Goal: Information Seeking & Learning: Learn about a topic

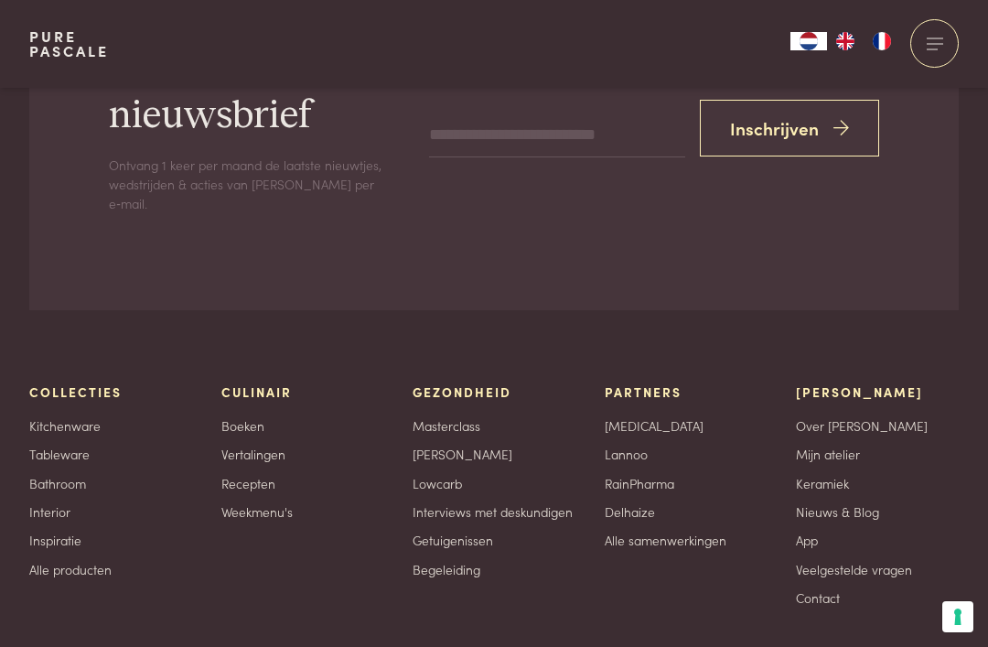
click at [256, 474] on link "Recepten" at bounding box center [248, 483] width 54 height 19
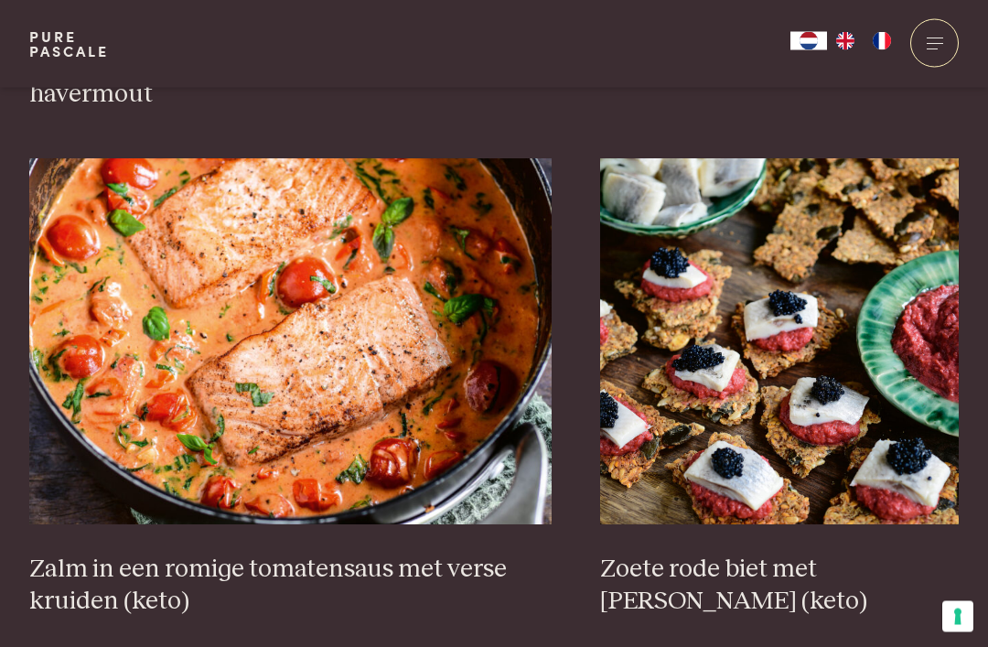
scroll to position [3148, 0]
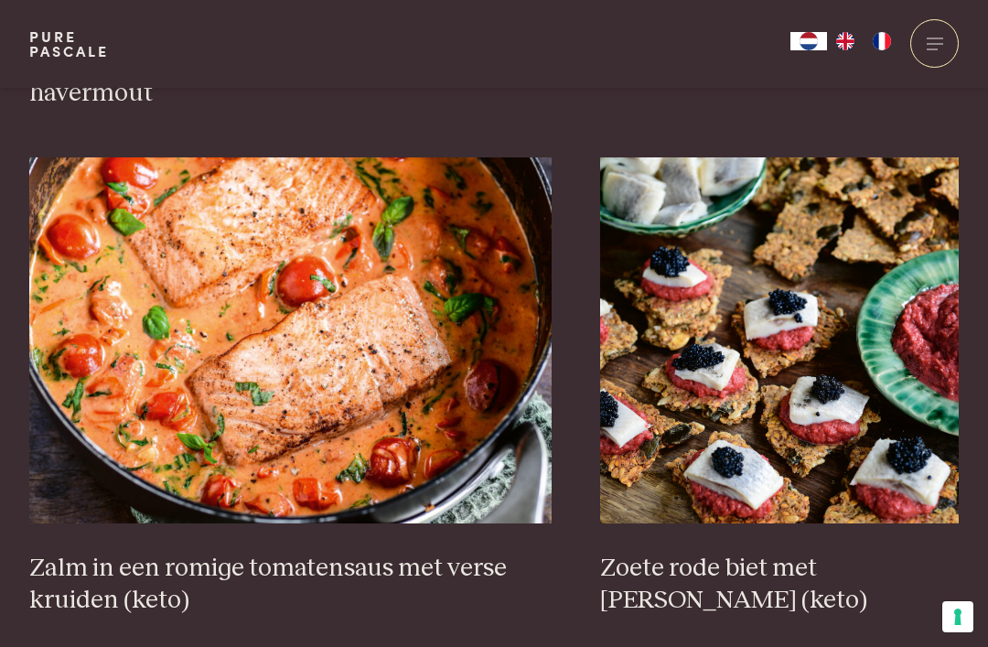
click at [391, 415] on img at bounding box center [290, 340] width 523 height 366
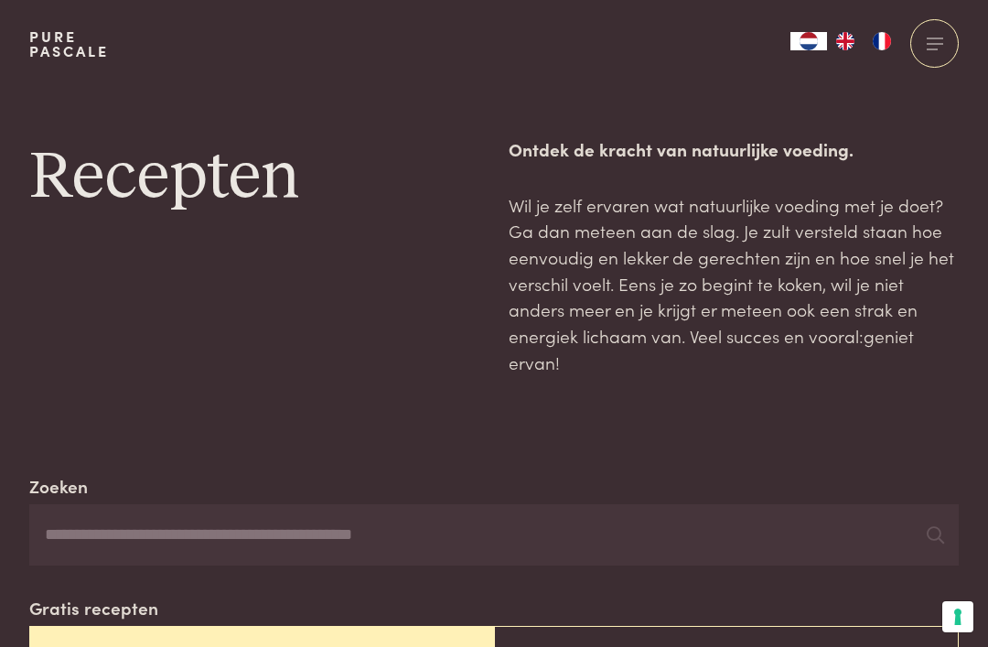
scroll to position [3206, 0]
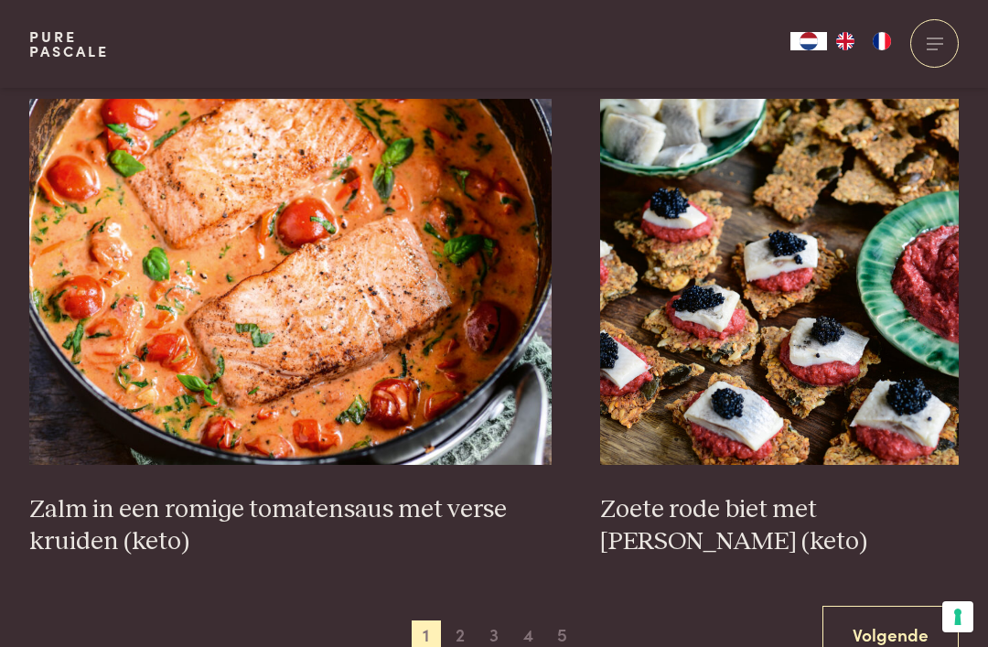
click at [473, 620] on span "2" at bounding box center [460, 634] width 29 height 29
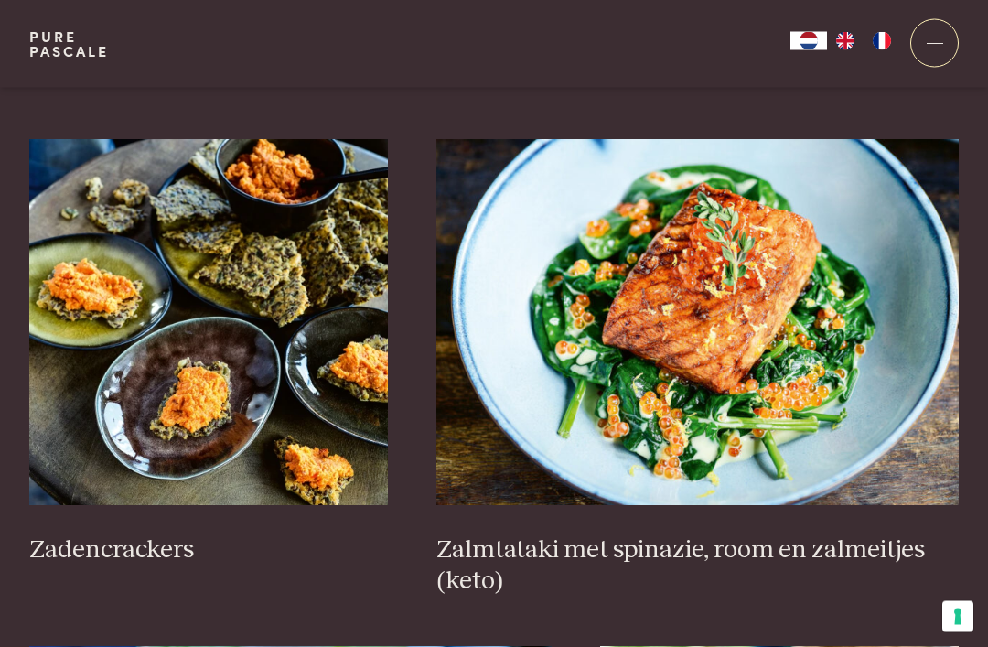
scroll to position [2672, 0]
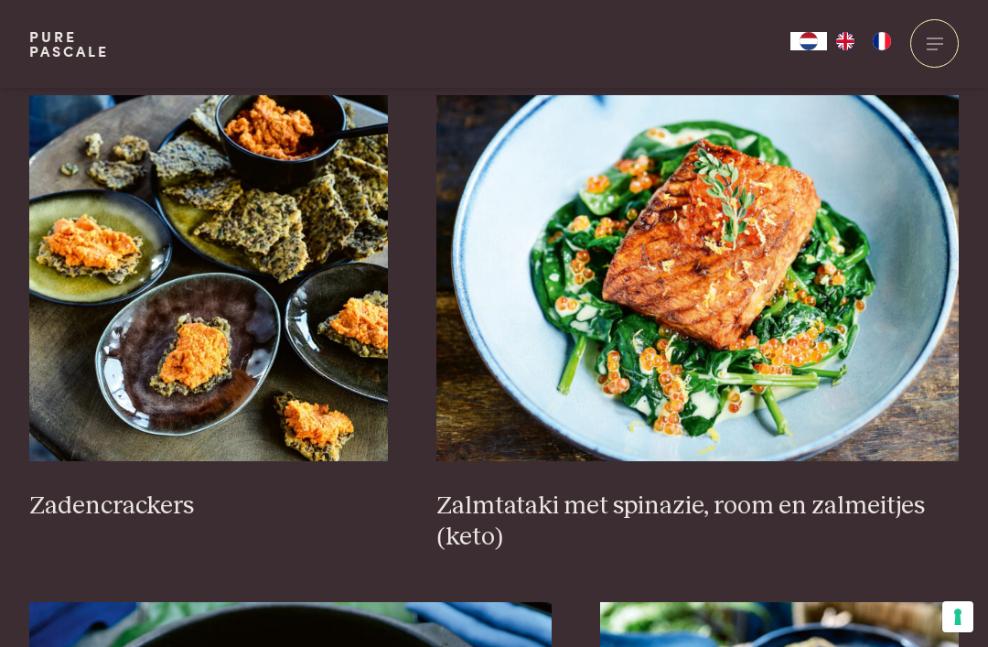
click at [884, 501] on h3 "Zalmtataki met spinazie, room en zalmeitjes (keto)" at bounding box center [697, 521] width 523 height 63
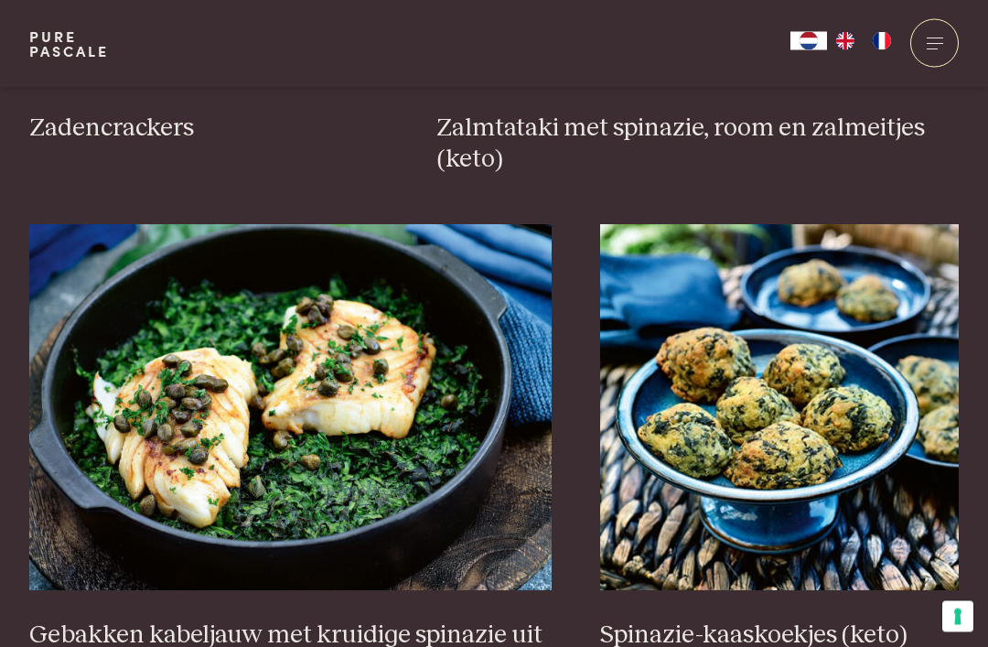
scroll to position [3051, 0]
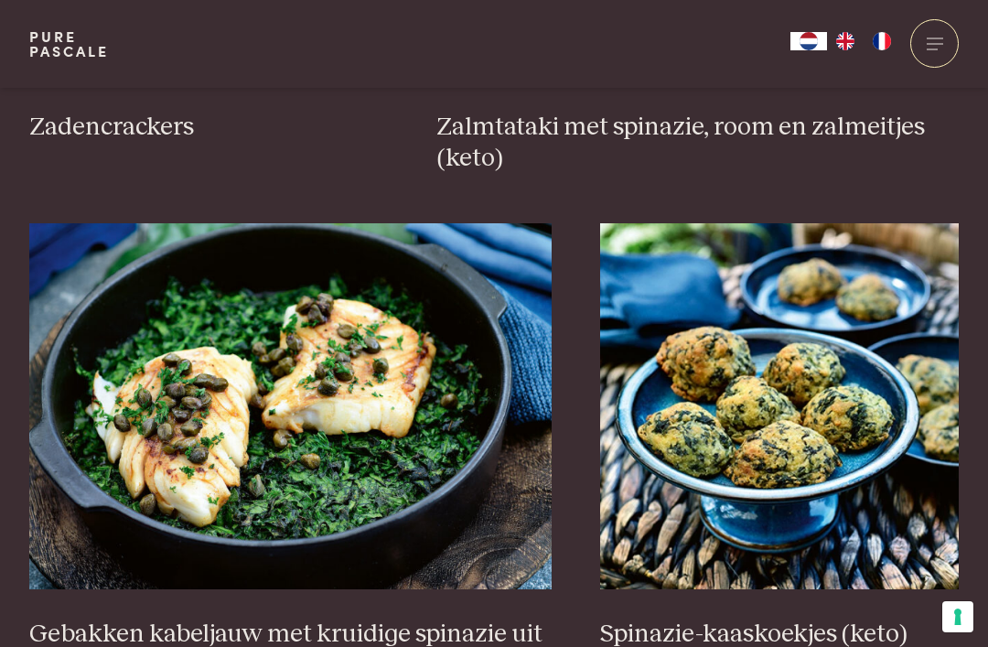
click at [81, 619] on h3 "Gebakken kabeljauw met kruidige spinazie uit de oven (keto)" at bounding box center [290, 650] width 523 height 63
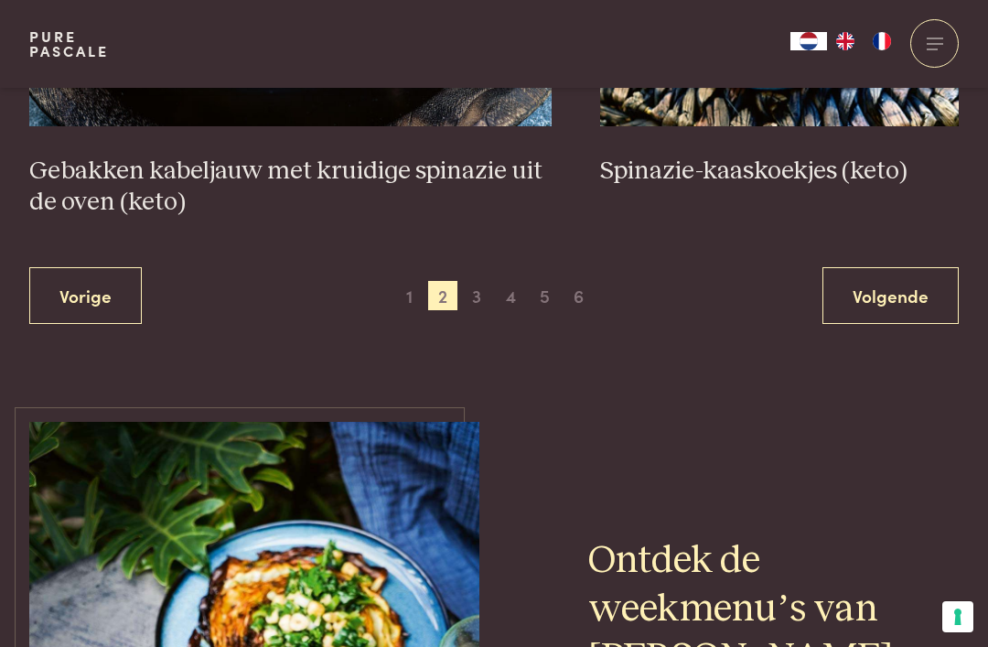
scroll to position [3507, 0]
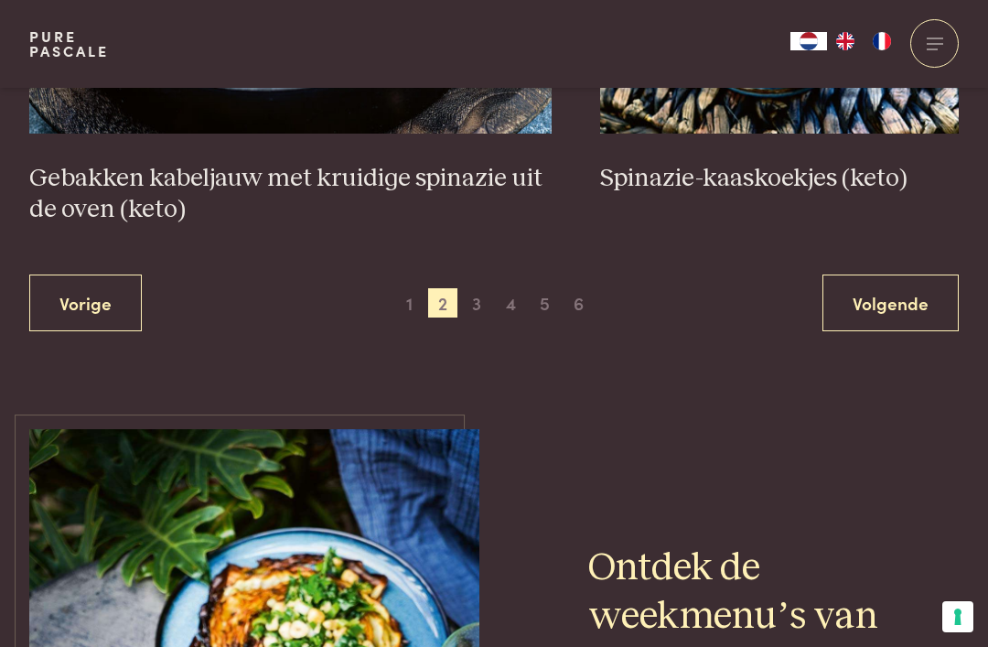
click at [483, 301] on span "3" at bounding box center [476, 302] width 29 height 29
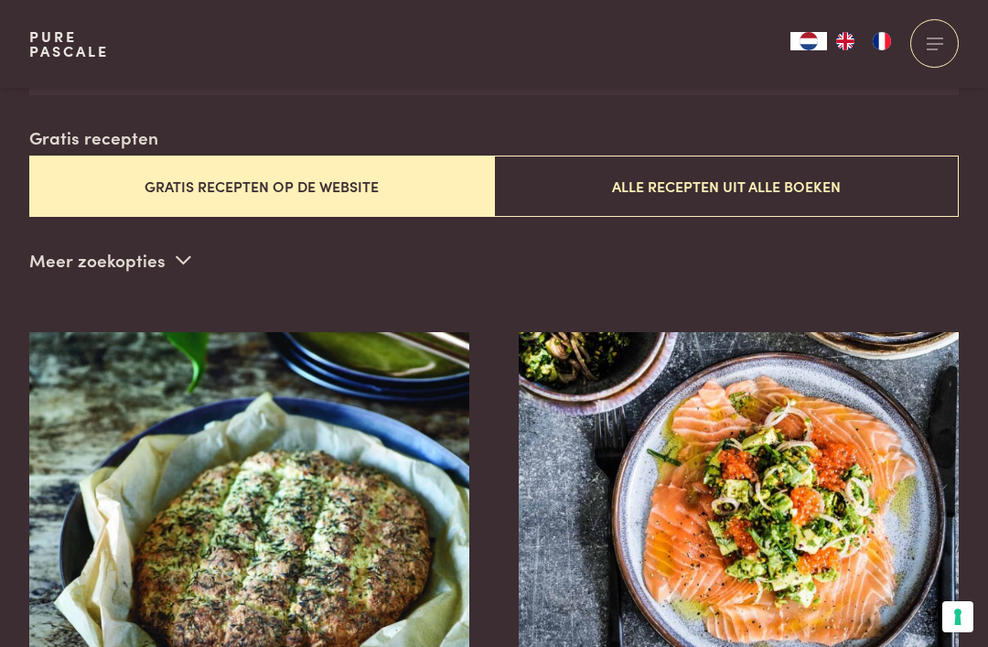
scroll to position [468, 0]
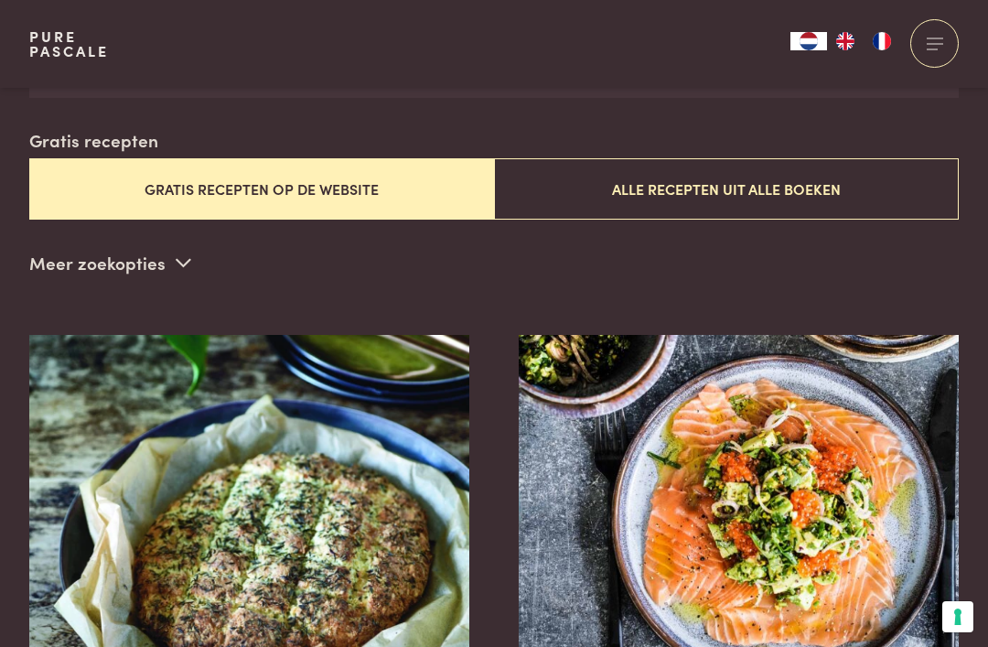
click at [36, 549] on img at bounding box center [249, 518] width 441 height 366
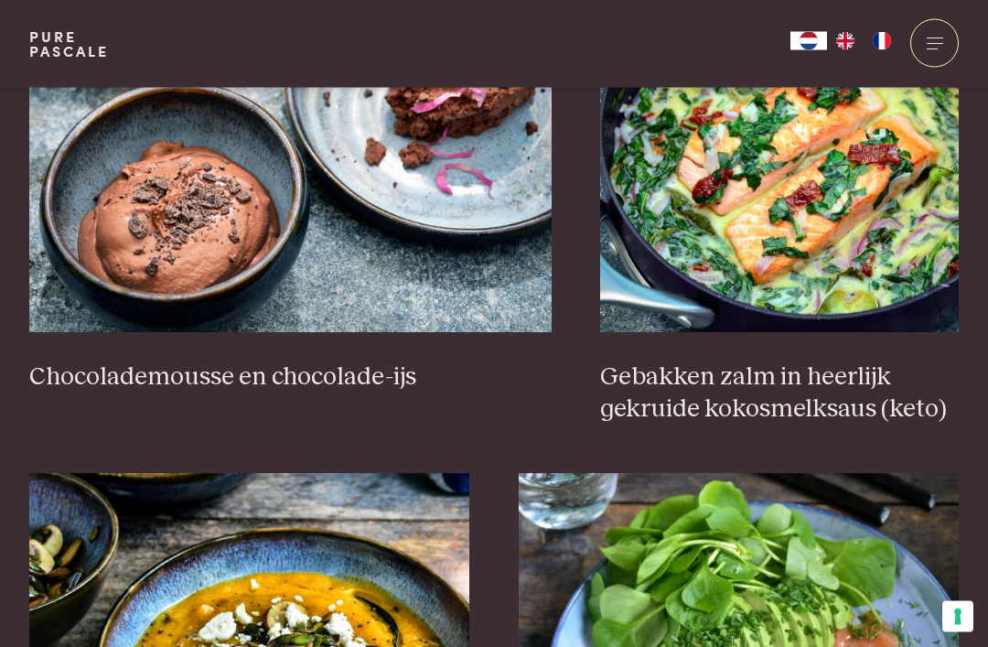
scroll to position [1875, 0]
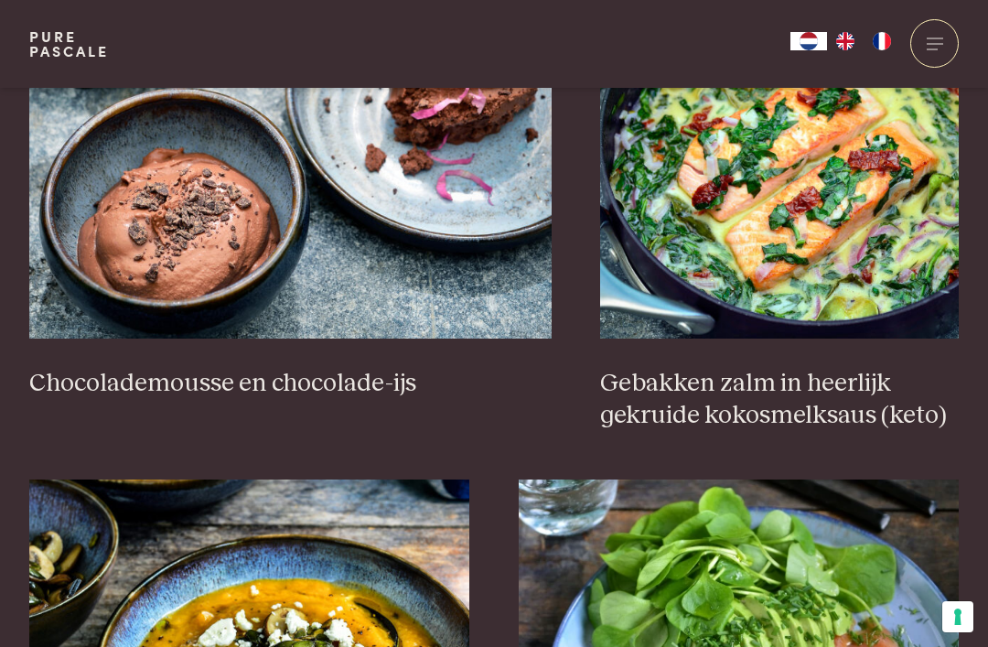
click at [863, 304] on img at bounding box center [779, 156] width 359 height 366
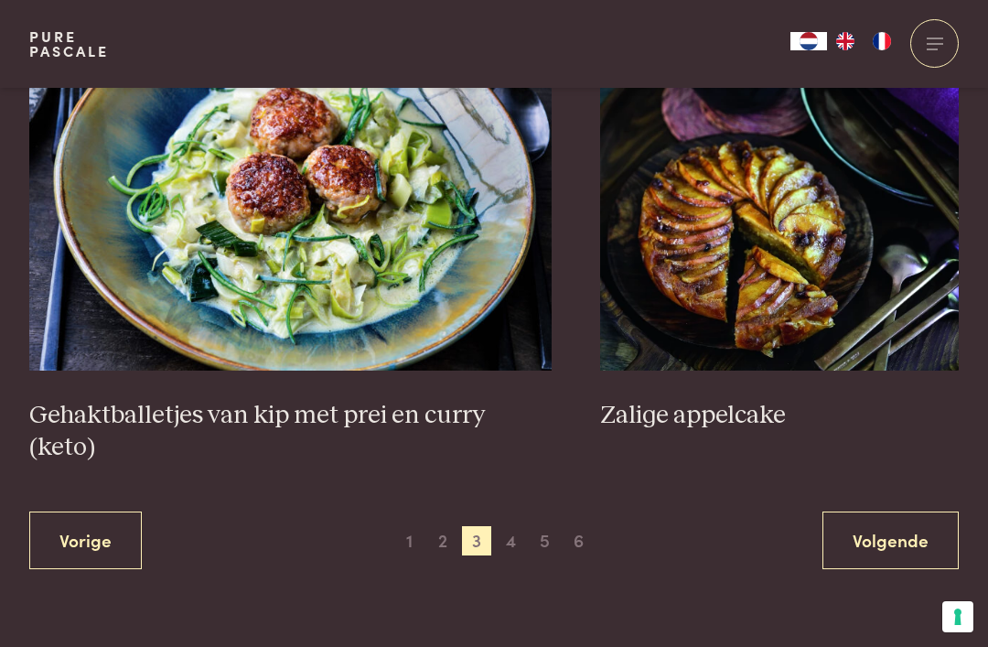
scroll to position [3362, 0]
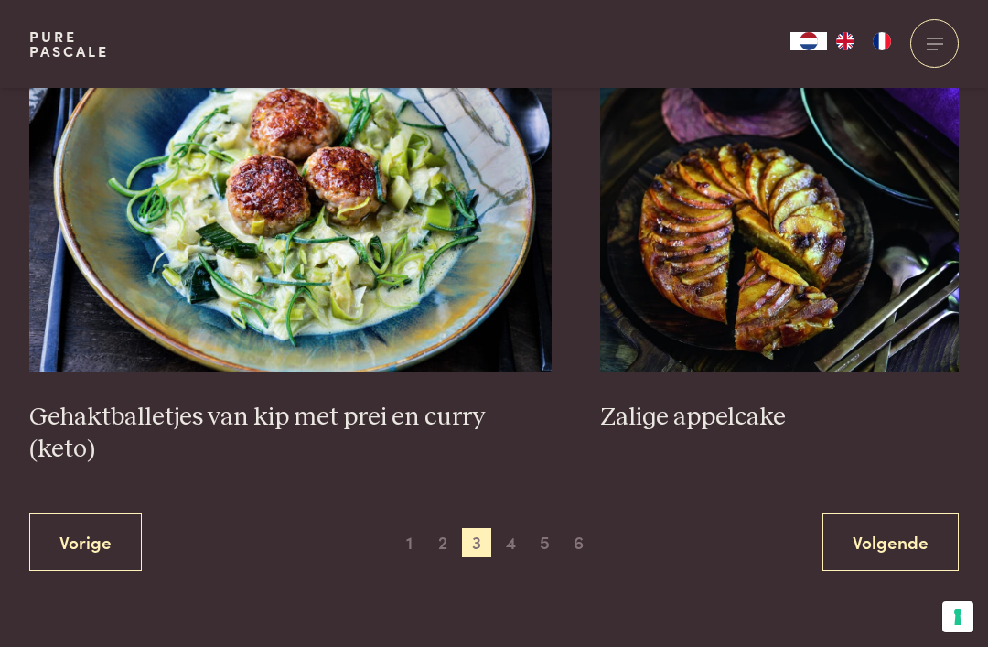
click at [719, 411] on h3 "Zalige appelcake" at bounding box center [779, 418] width 359 height 32
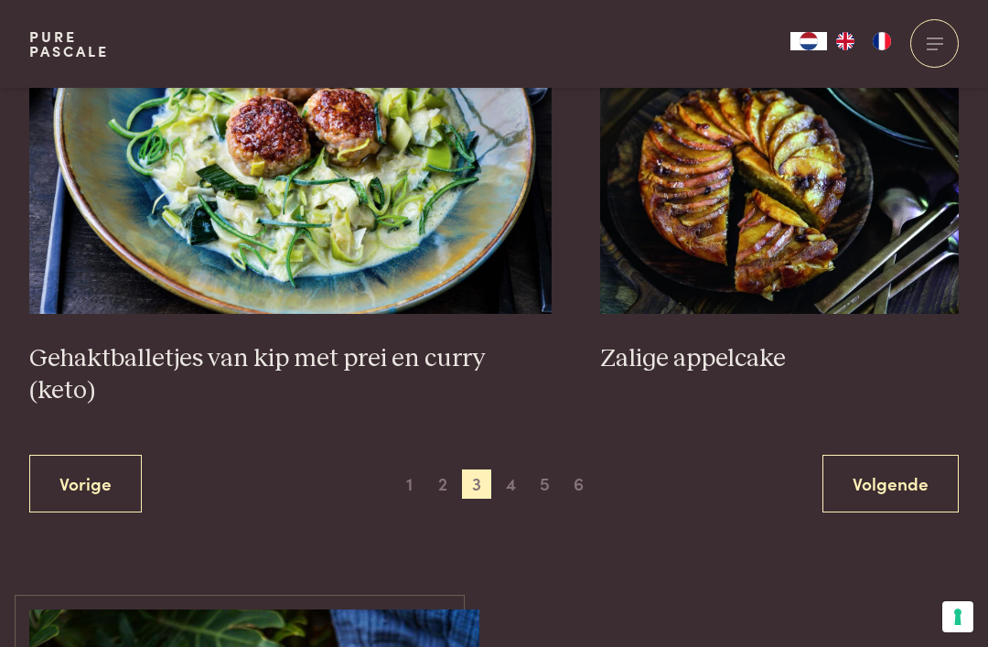
click at [515, 469] on span "4" at bounding box center [511, 483] width 29 height 29
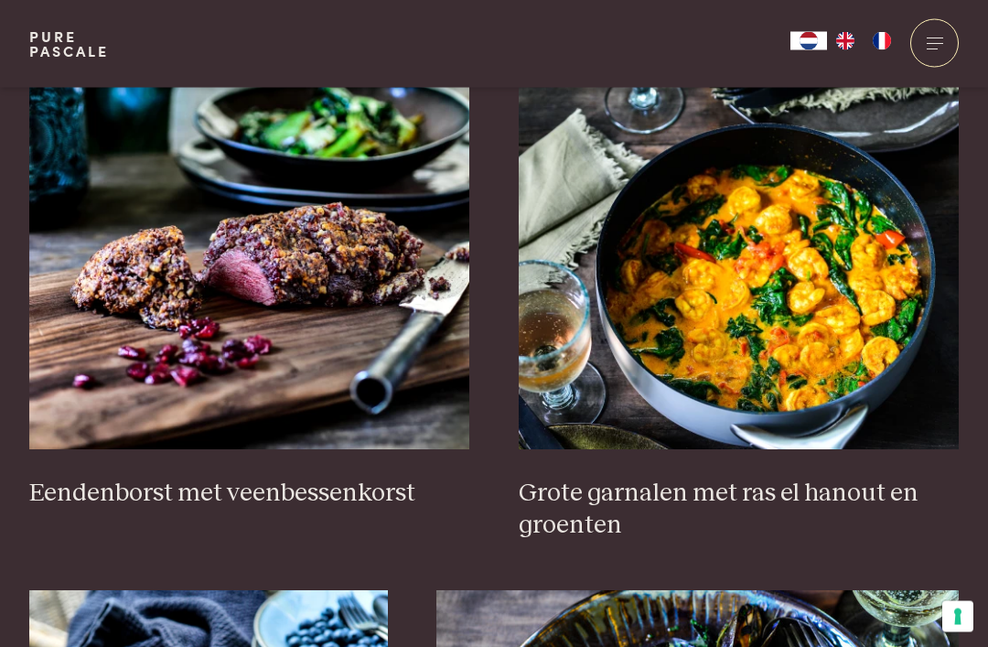
scroll to position [719, 0]
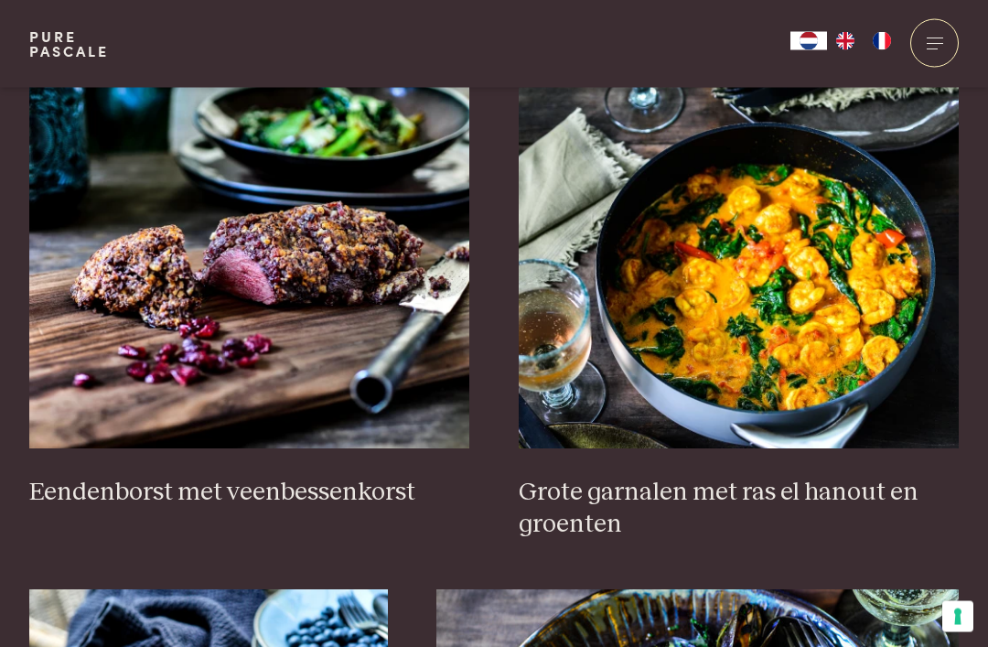
click at [738, 483] on h3 "Grote garnalen met ras el hanout en groenten" at bounding box center [739, 509] width 441 height 63
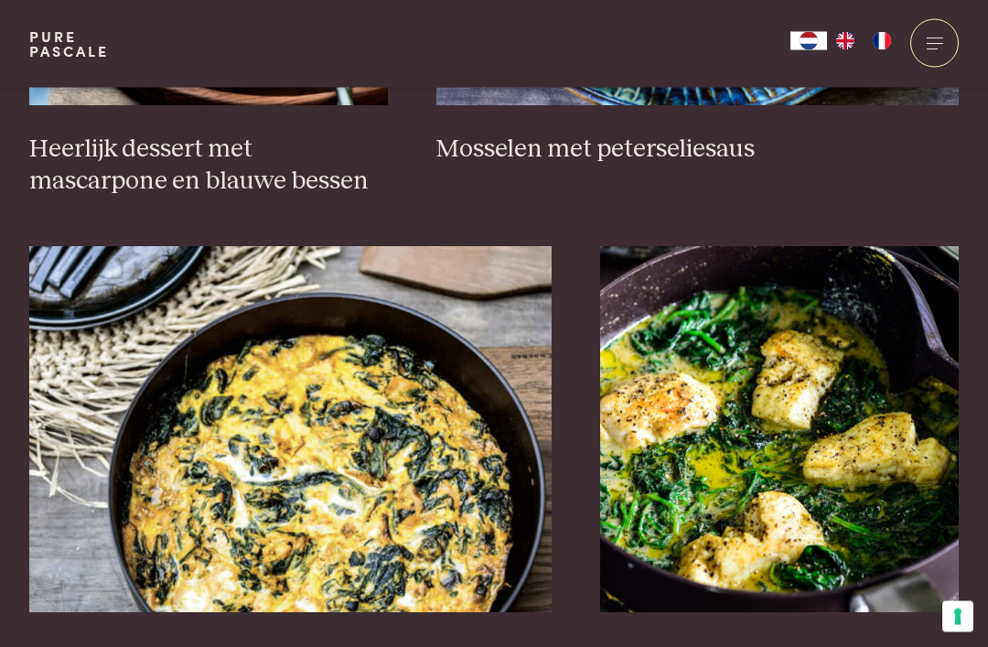
scroll to position [1570, 0]
click at [813, 646] on h3 "Vis met spinazie en curry" at bounding box center [779, 657] width 359 height 32
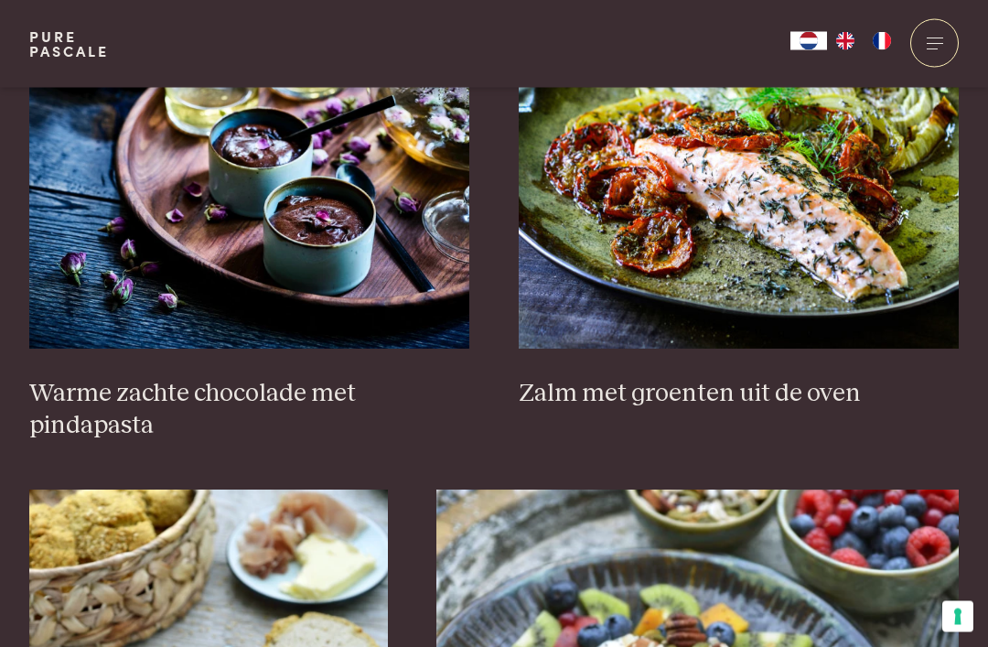
scroll to position [2309, 0]
click at [629, 384] on h3 "Zalm met groenten uit de oven" at bounding box center [739, 394] width 441 height 32
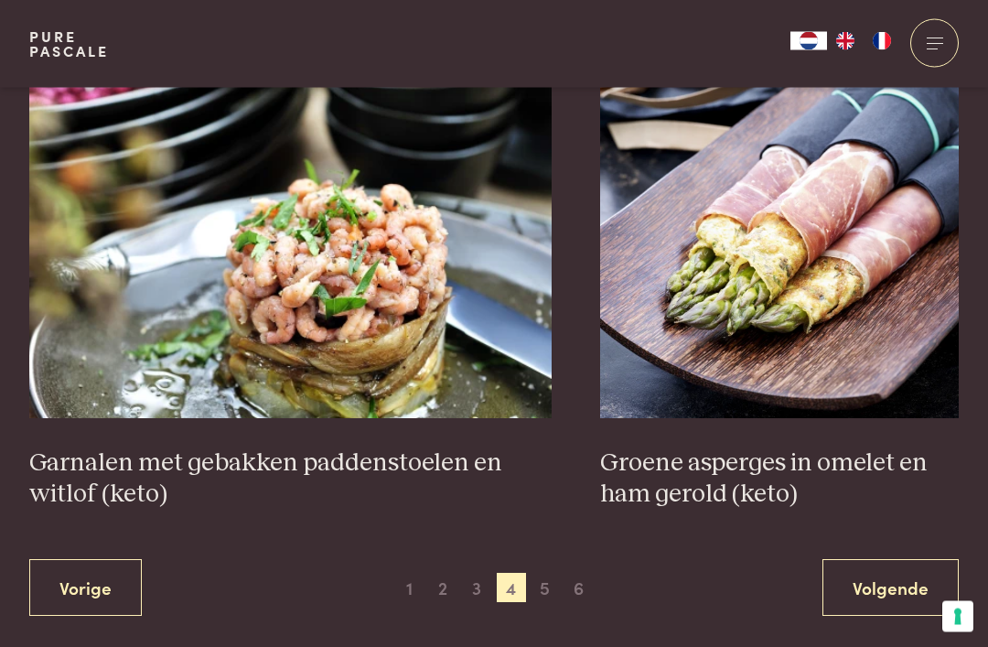
scroll to position [3226, 0]
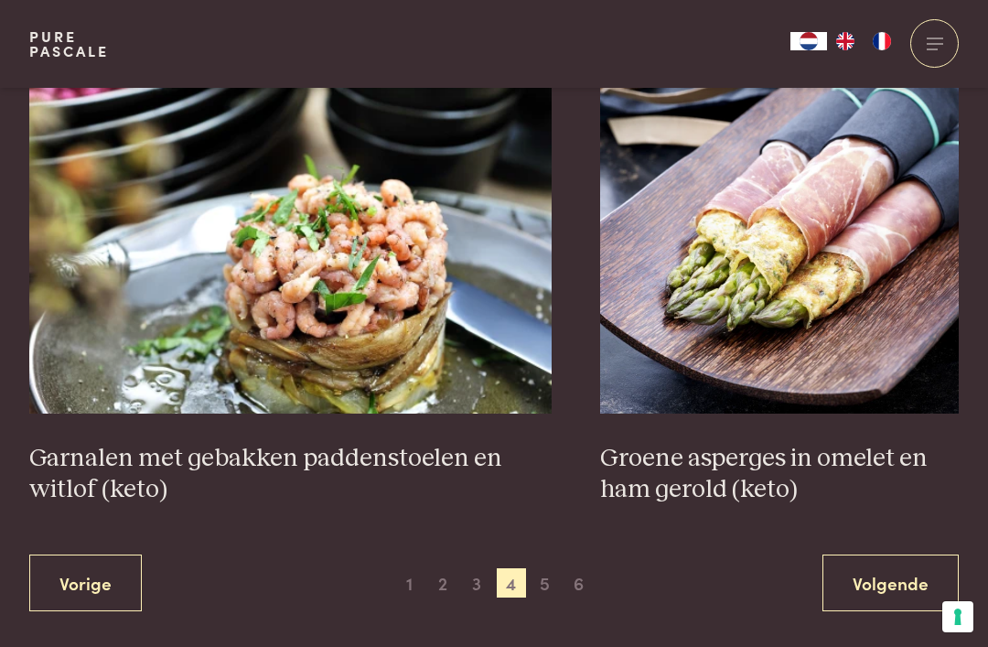
click at [558, 572] on span "5" at bounding box center [545, 582] width 29 height 29
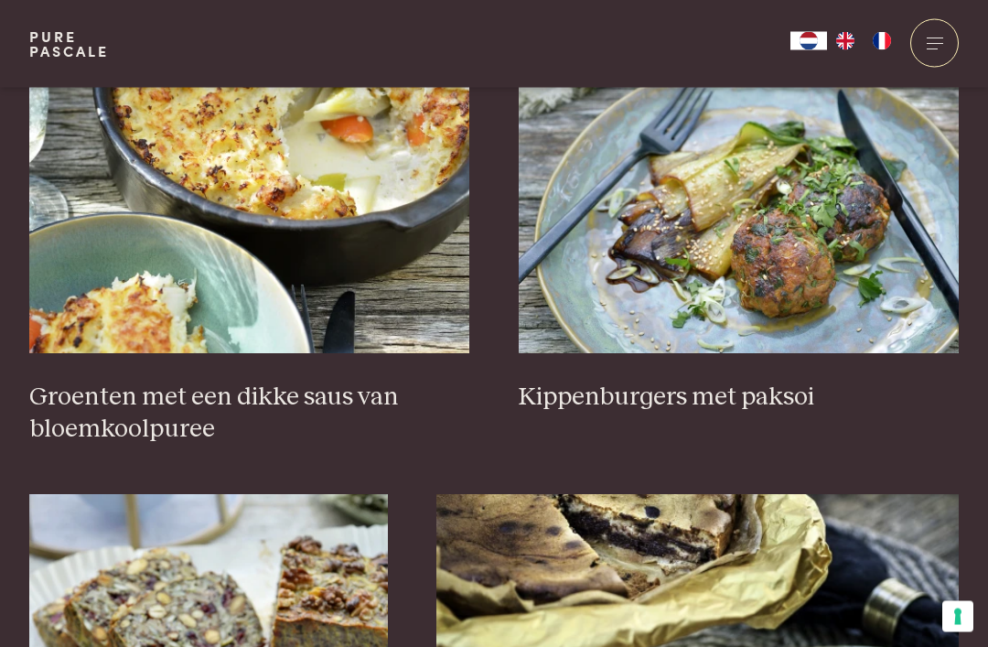
scroll to position [816, 0]
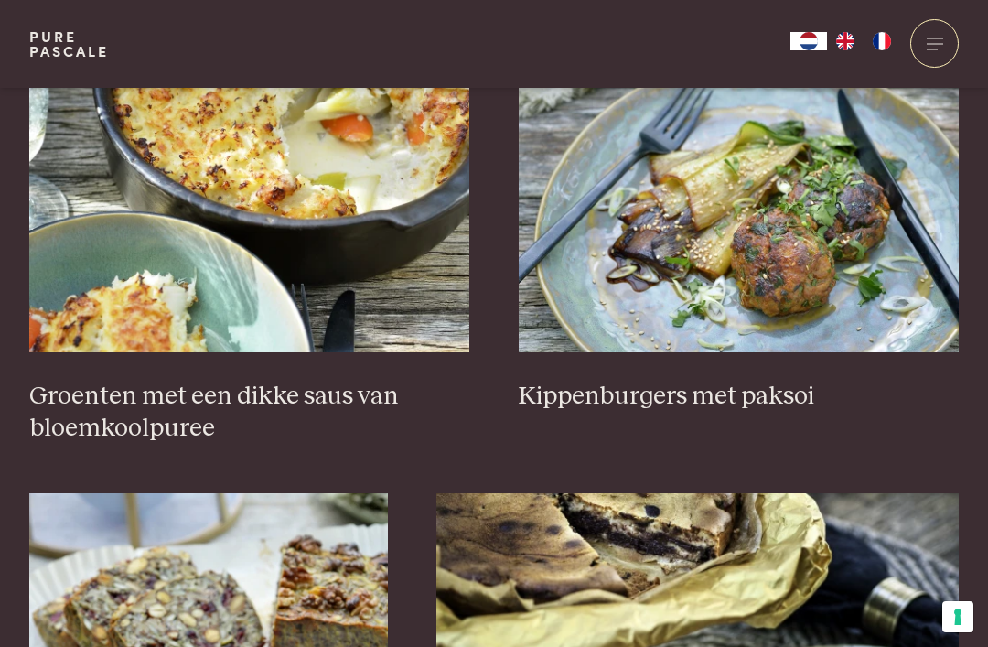
click at [359, 388] on h3 "Groenten met een dikke saus van bloemkoolpuree" at bounding box center [249, 412] width 441 height 63
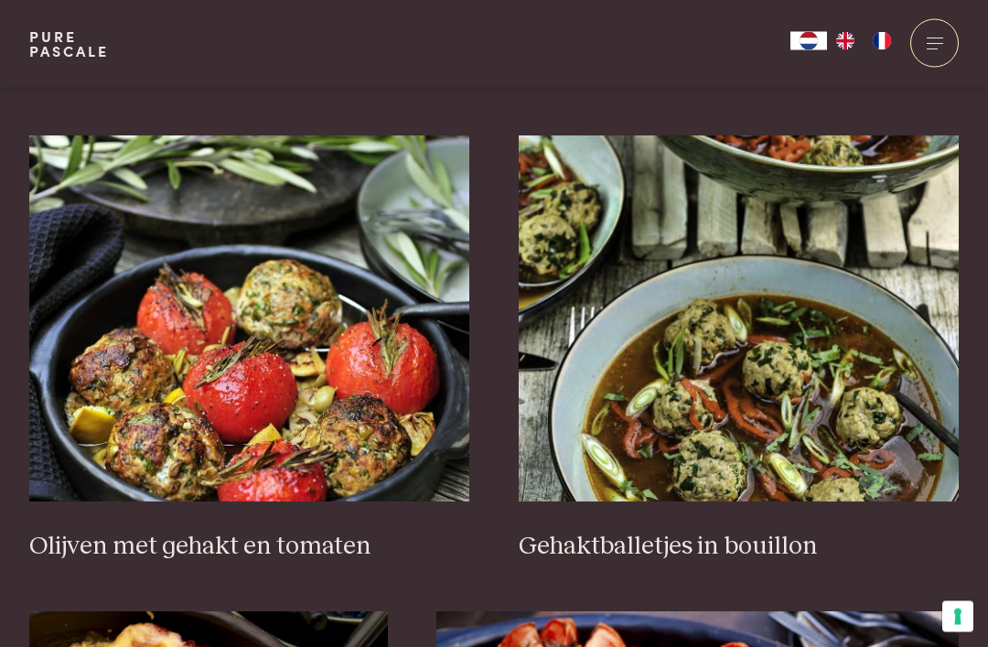
scroll to position [2219, 0]
click at [339, 531] on h3 "Olijven met gehakt en tomaten" at bounding box center [249, 547] width 441 height 32
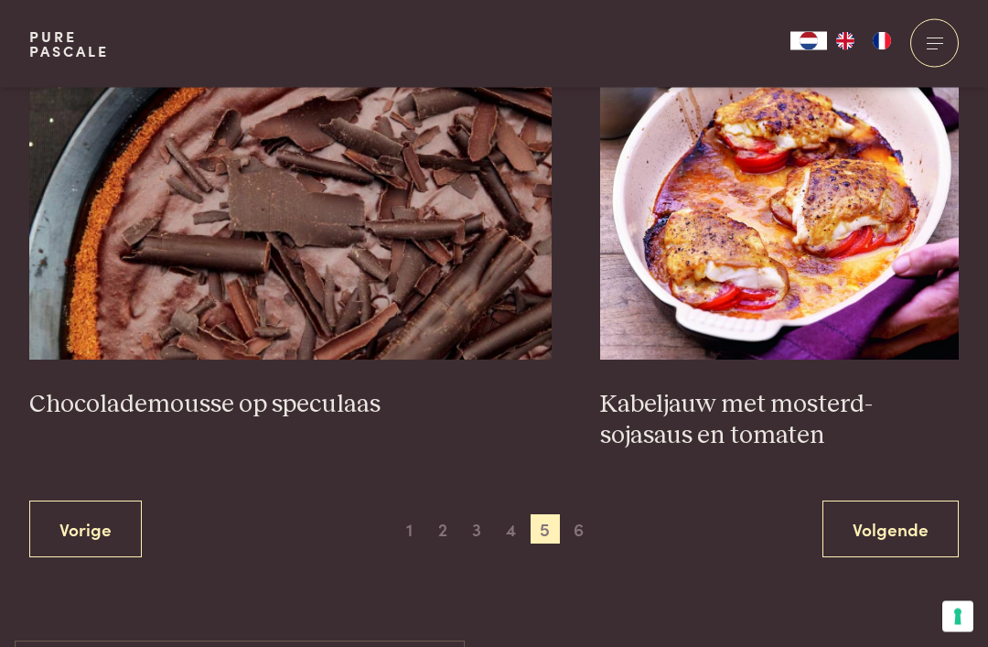
scroll to position [3345, 0]
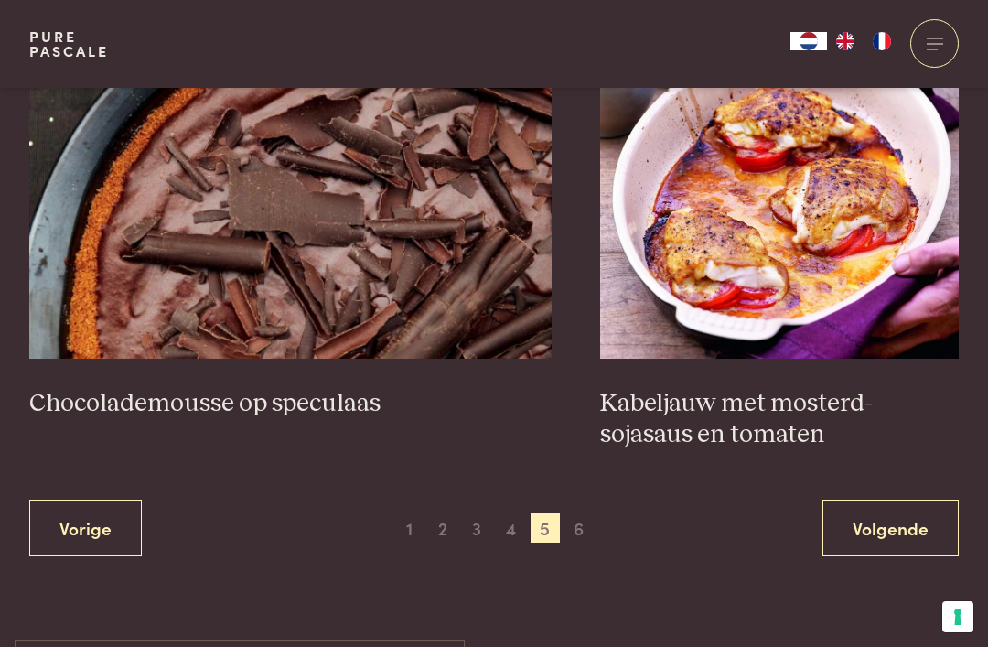
click at [703, 405] on h3 "Kabeljauw met mosterd-sojasaus en tomaten" at bounding box center [779, 419] width 359 height 63
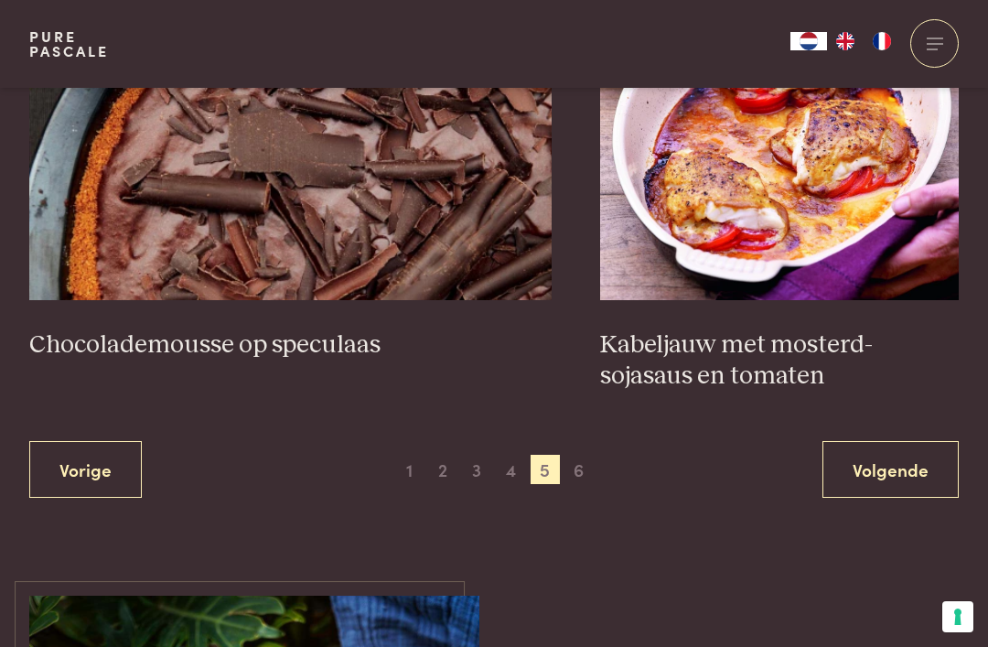
click at [589, 469] on span "6" at bounding box center [579, 469] width 29 height 29
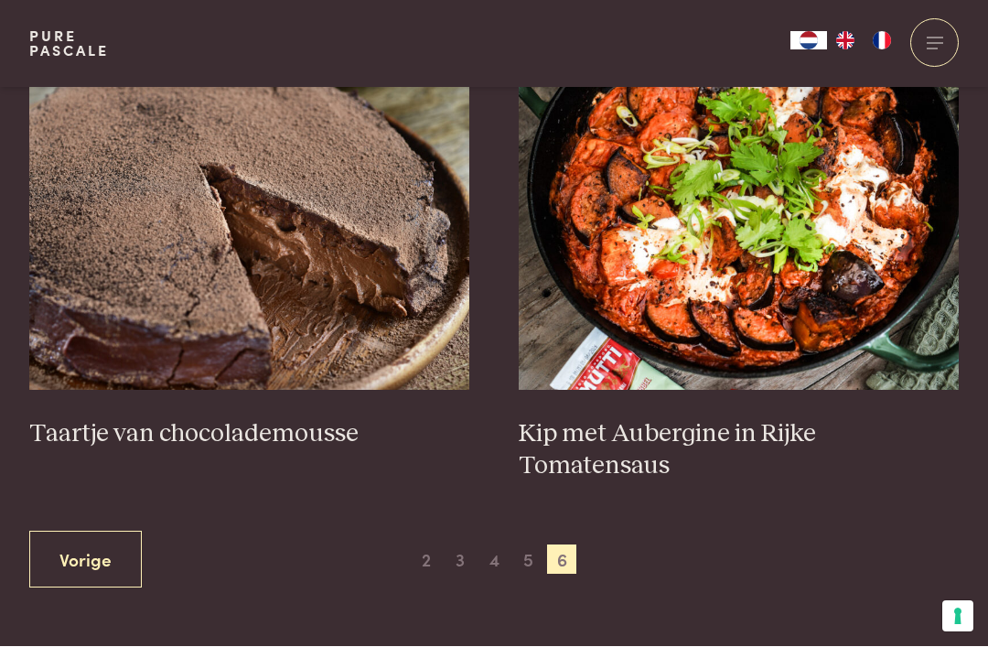
scroll to position [779, 0]
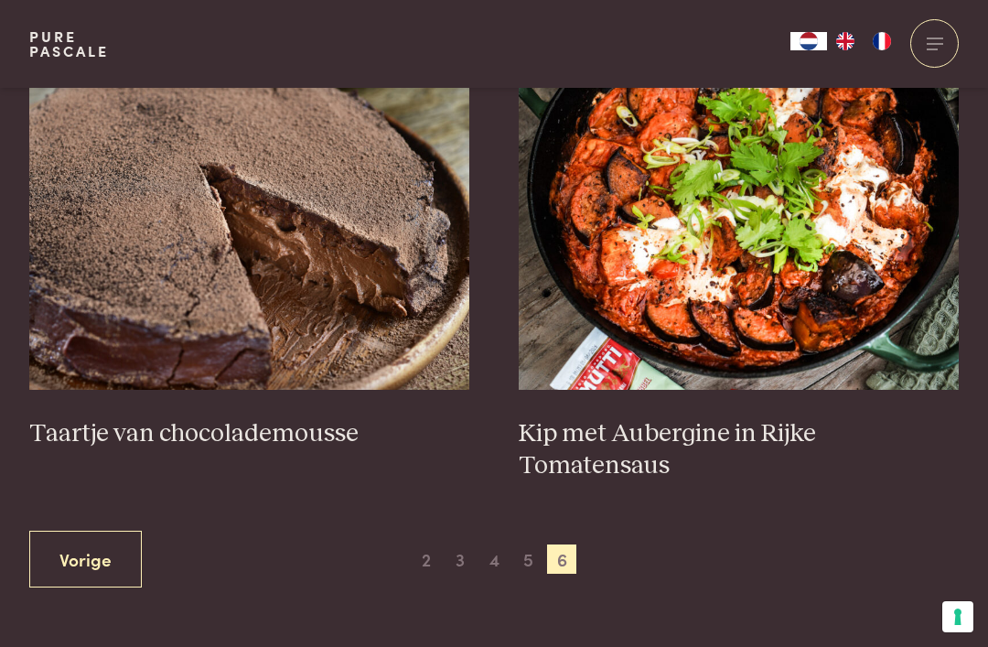
click at [806, 344] on img at bounding box center [739, 207] width 441 height 366
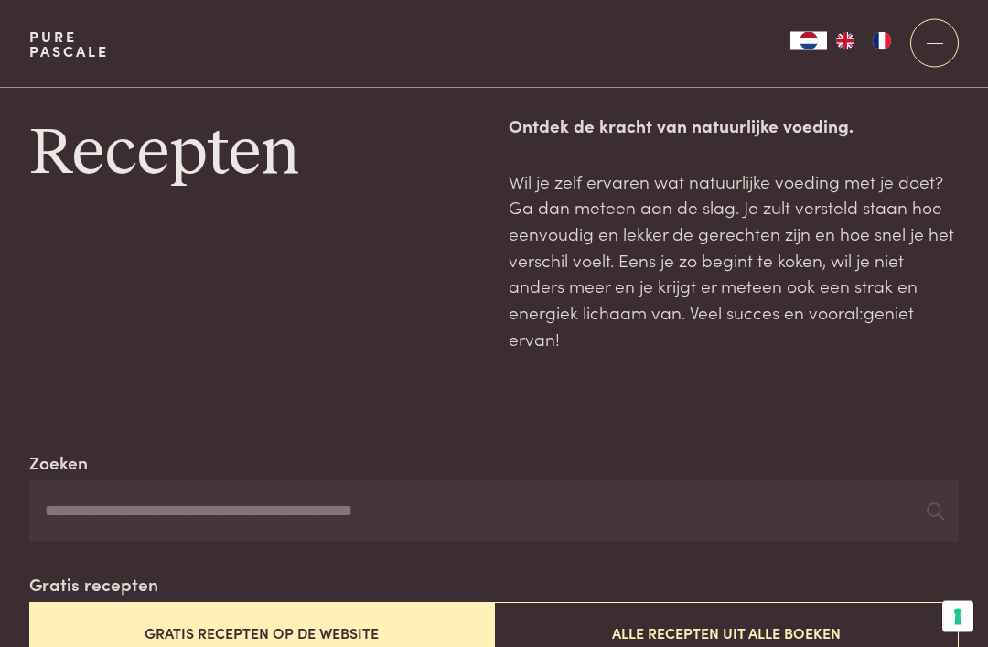
scroll to position [0, 0]
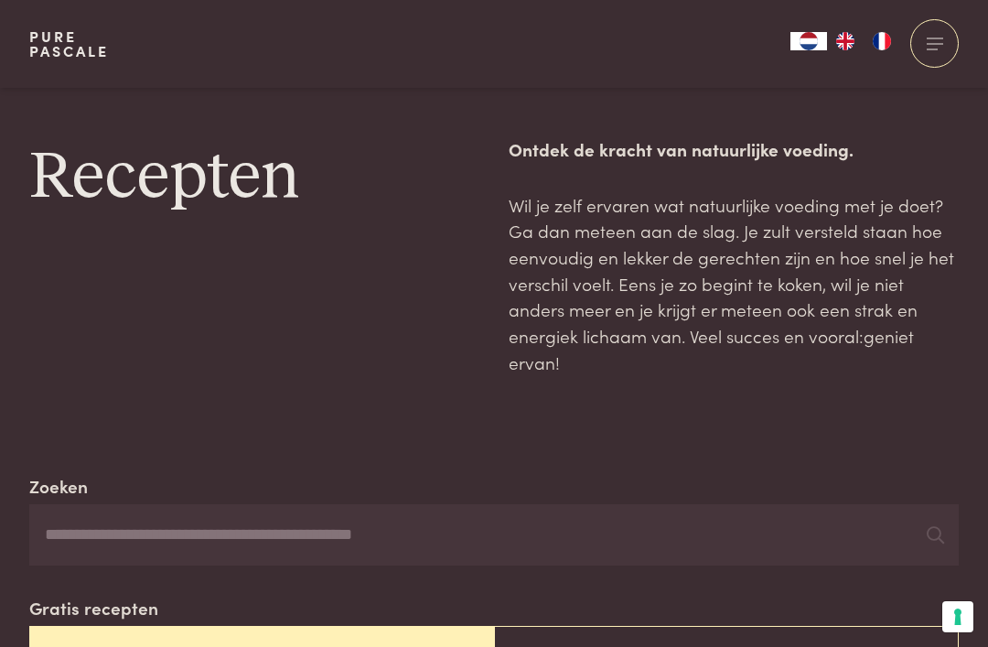
scroll to position [3201, 0]
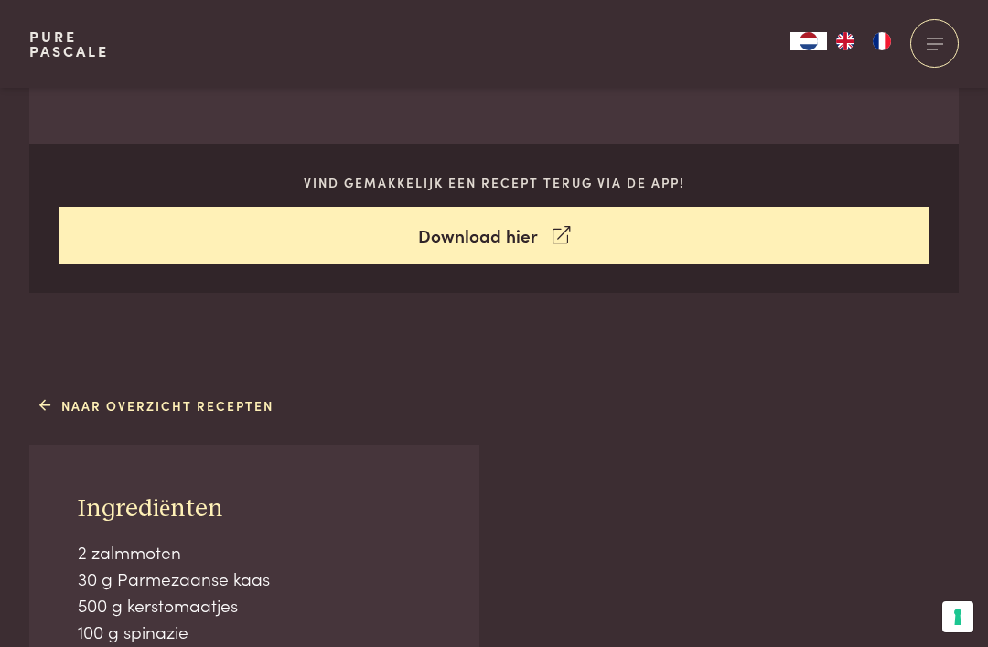
scroll to position [831, 0]
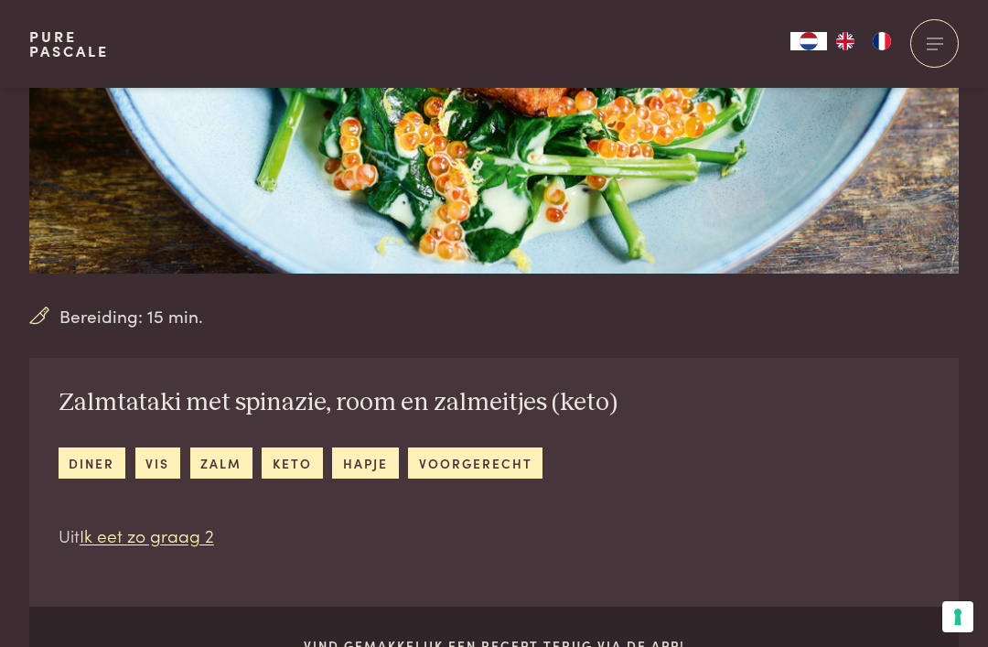
scroll to position [341, 0]
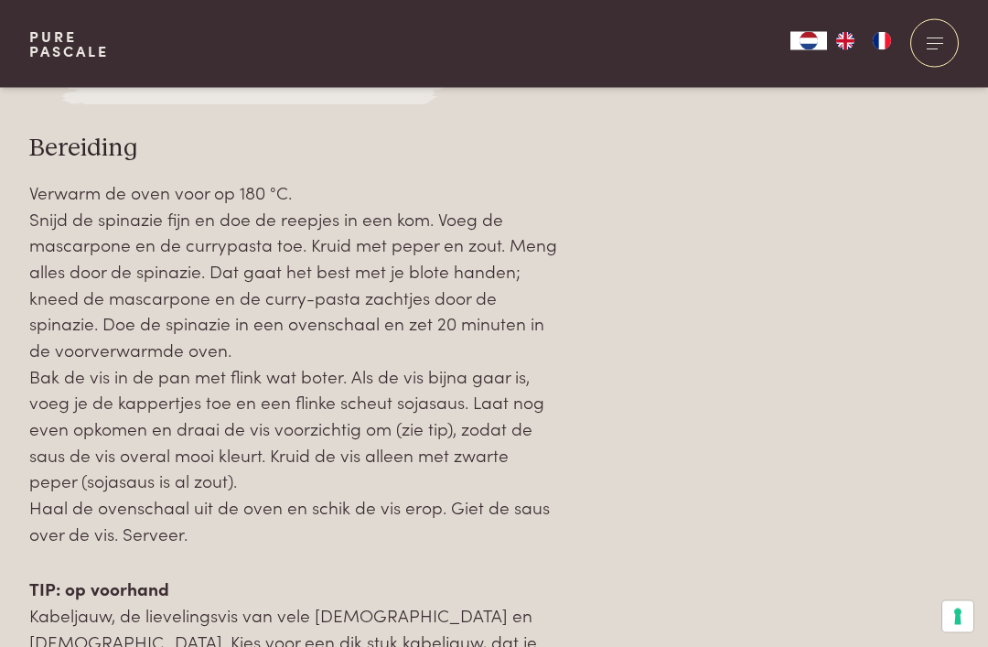
scroll to position [1906, 0]
click at [36, 340] on p "Verwarm de oven voor op 180 °C. Snijd de spinazie fijn en doe de reepjes in een…" at bounding box center [294, 363] width 531 height 368
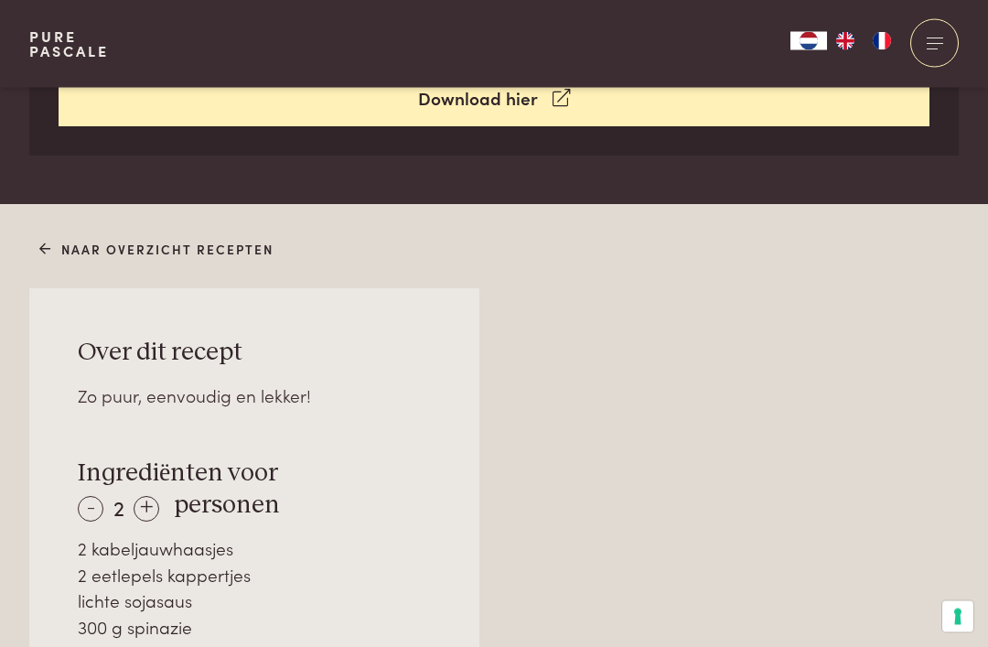
scroll to position [963, 0]
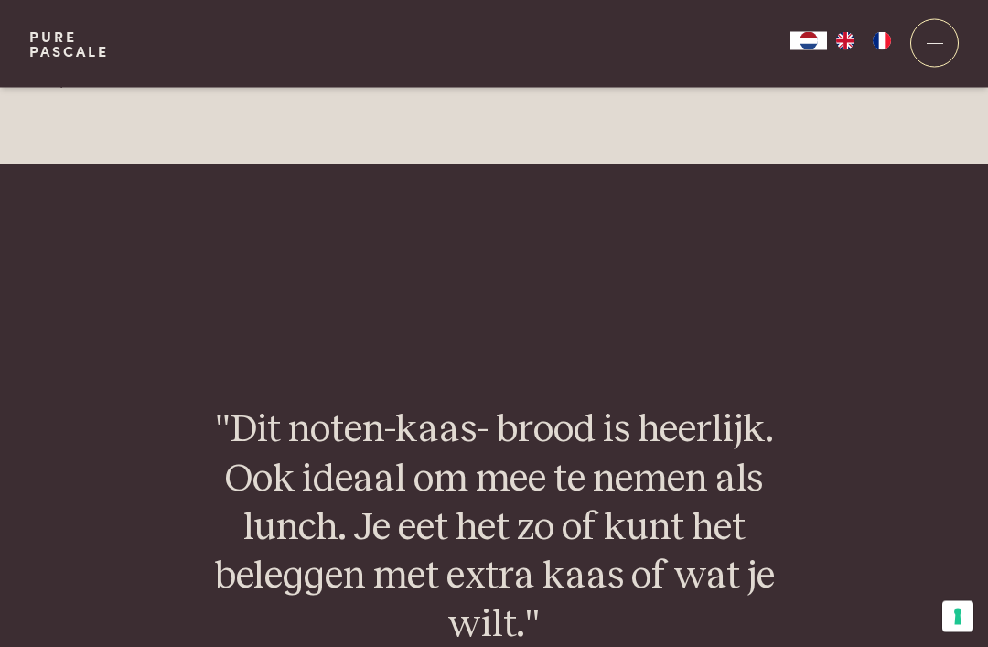
scroll to position [3028, 0]
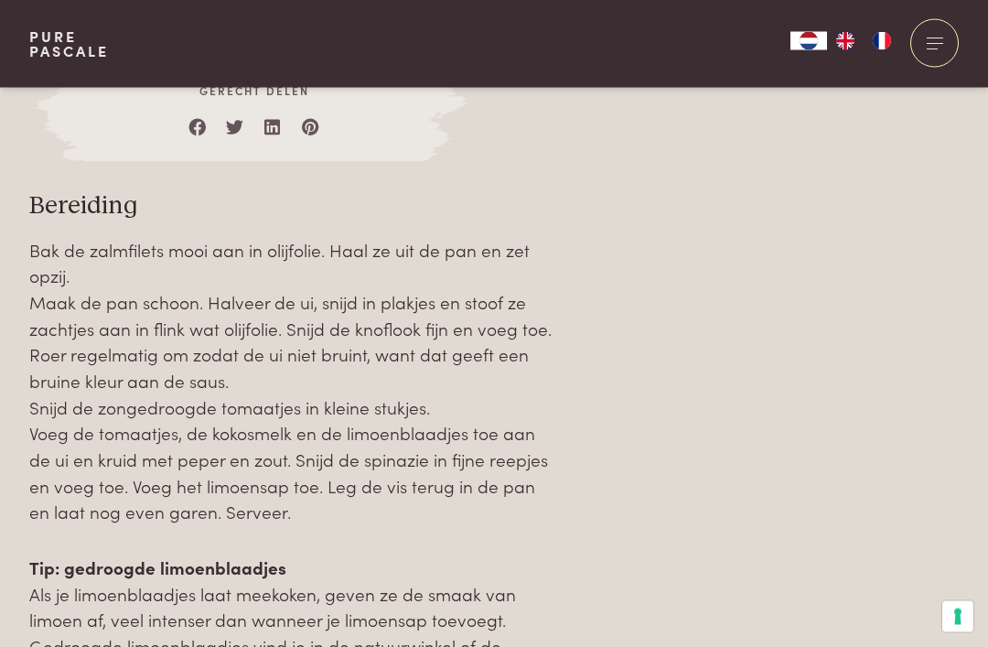
scroll to position [1956, 0]
click at [35, 514] on div "Bak de zalmfilets mooi aan in olijfolie. Haal ze uit de pan en zet opzij. Maak …" at bounding box center [294, 459] width 531 height 449
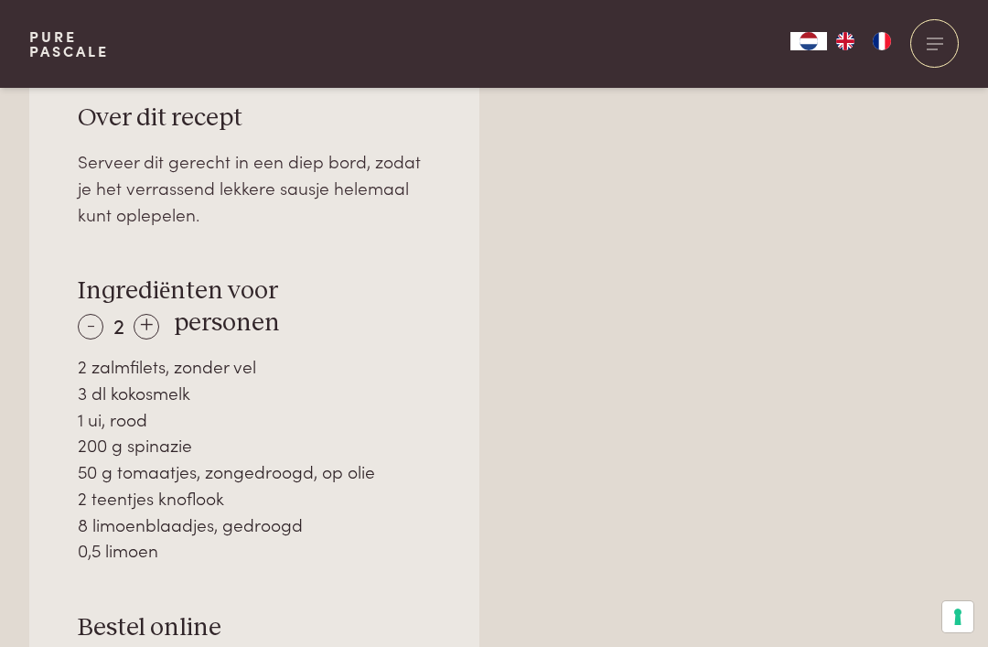
scroll to position [1211, 0]
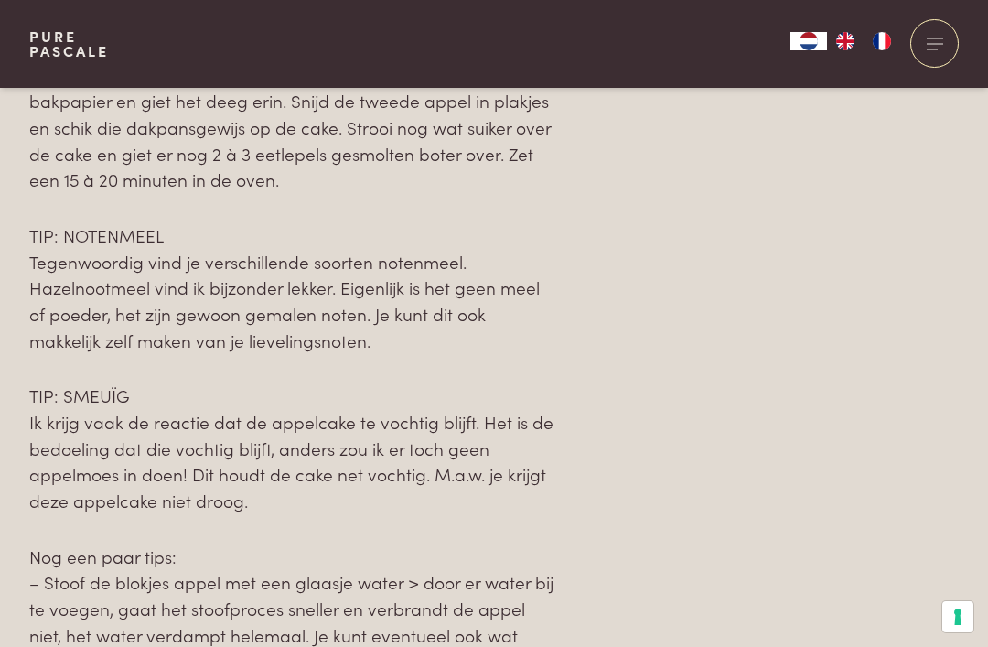
scroll to position [2128, 0]
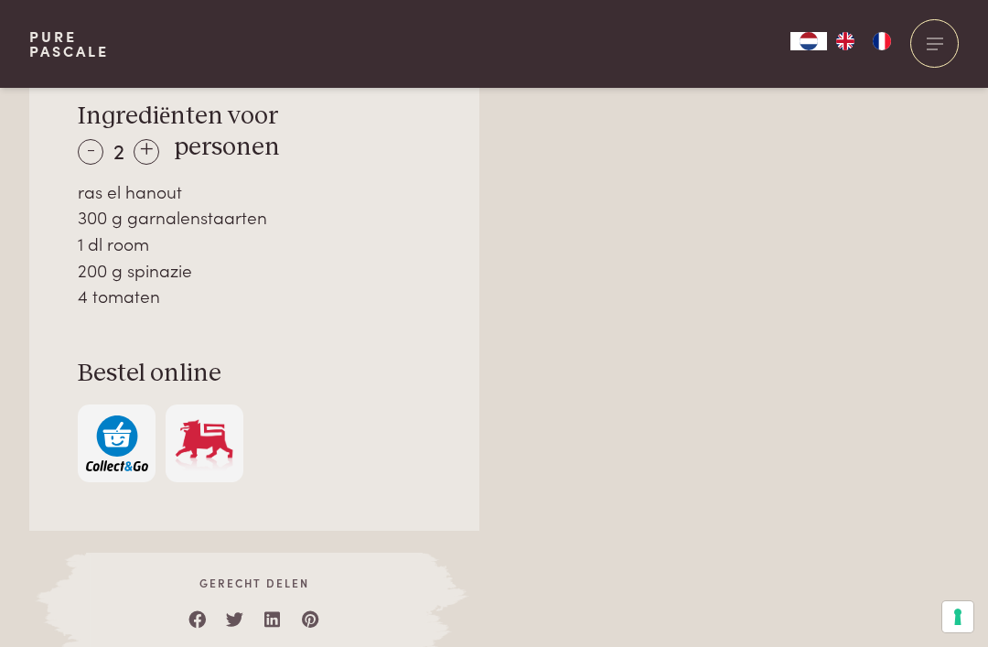
scroll to position [1339, 0]
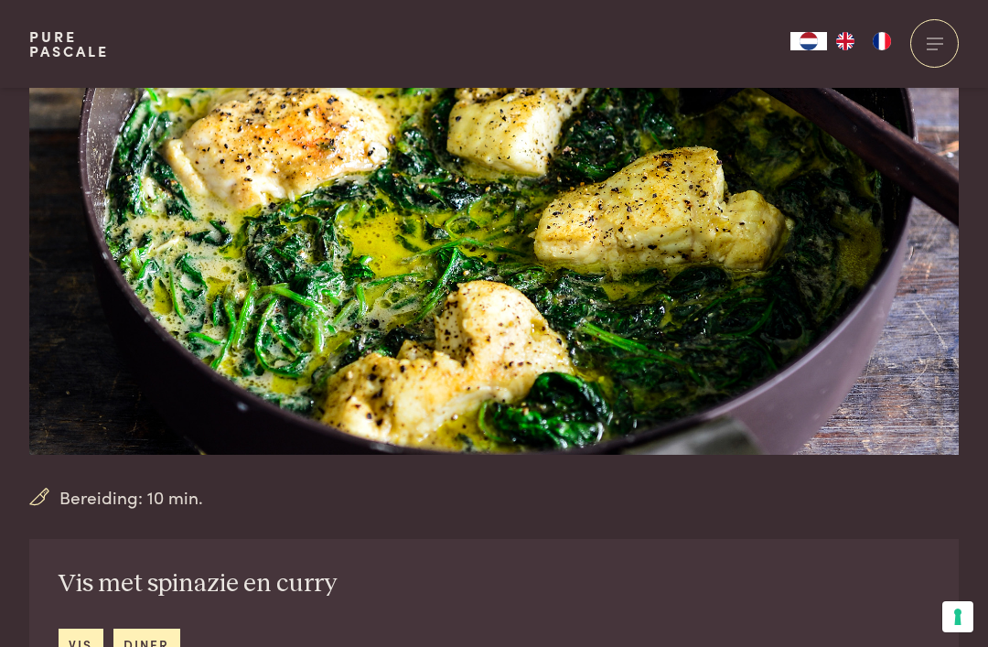
scroll to position [190, 0]
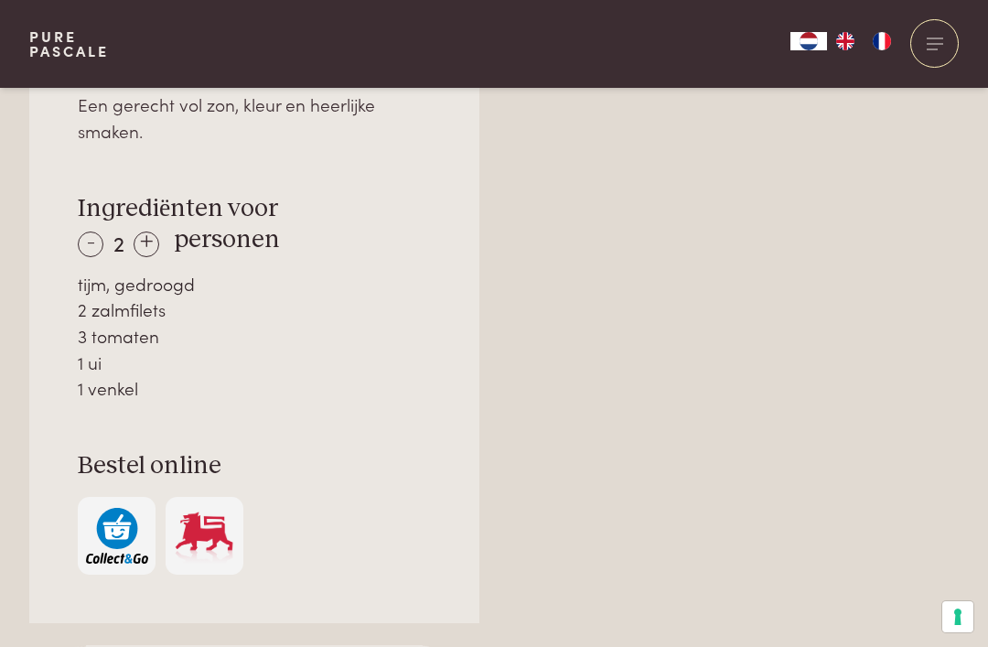
scroll to position [1263, 0]
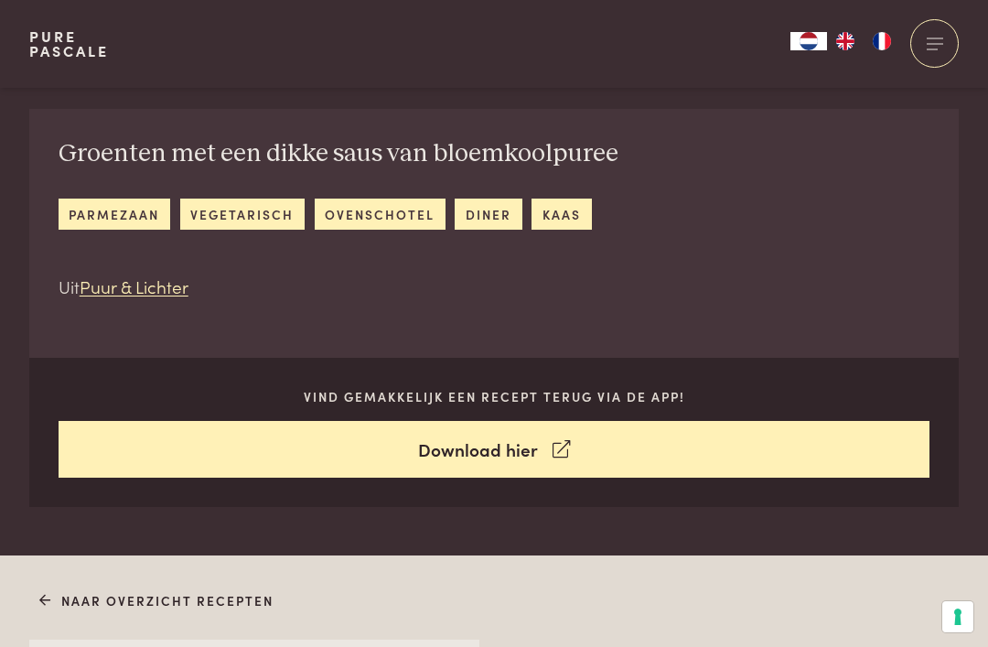
scroll to position [575, 0]
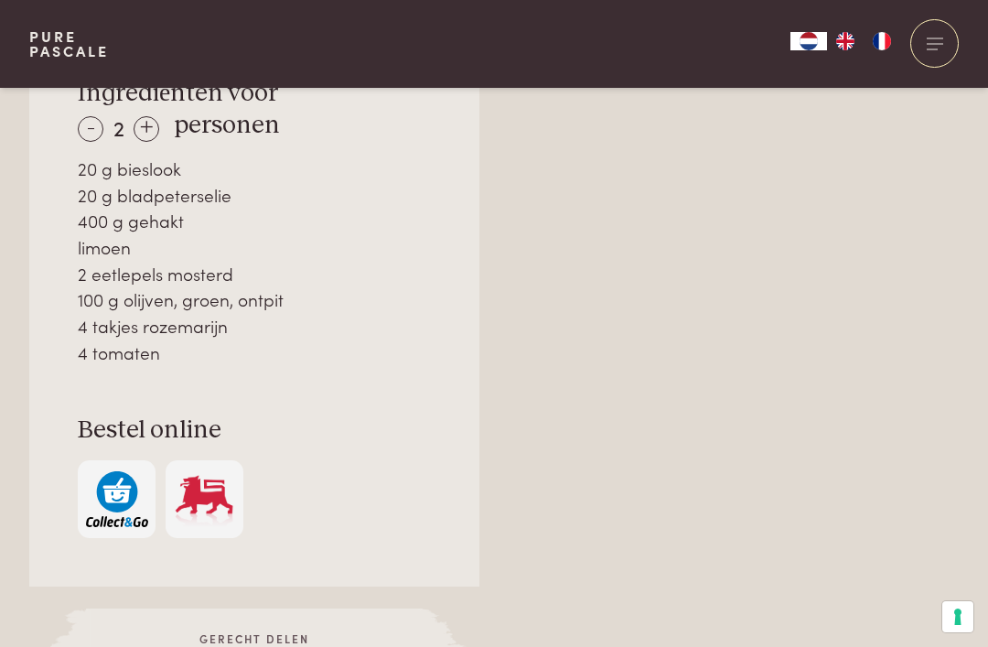
scroll to position [1351, 0]
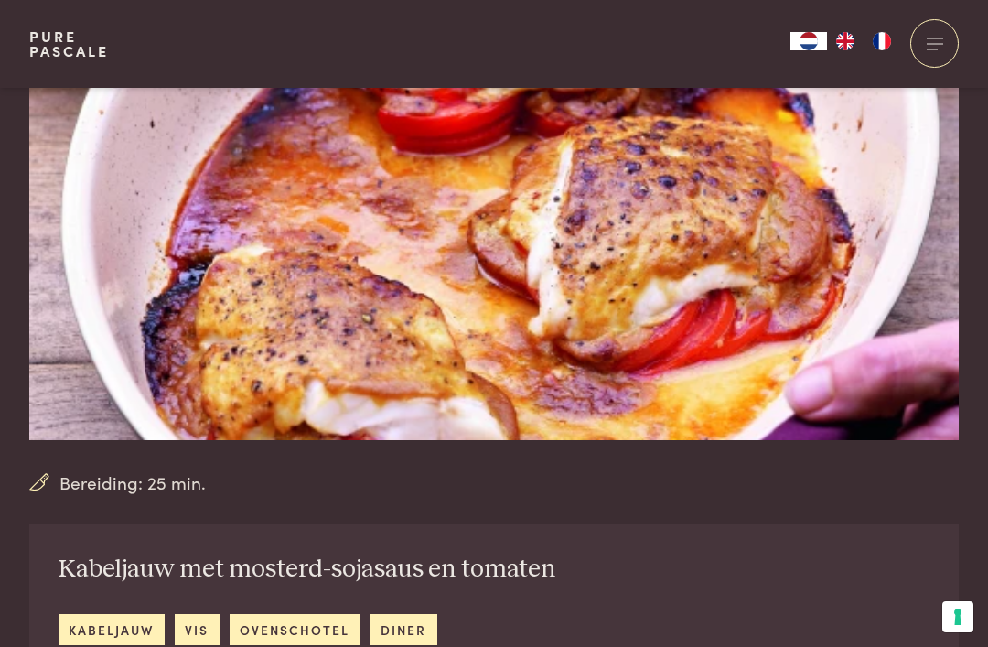
scroll to position [204, 0]
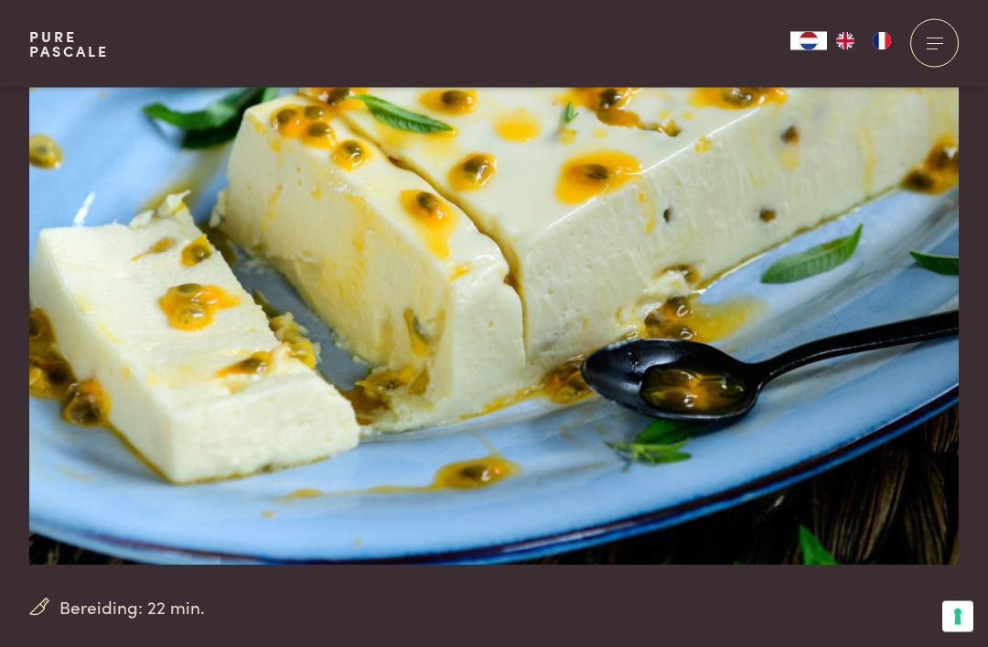
scroll to position [82, 0]
